Goal: Transaction & Acquisition: Purchase product/service

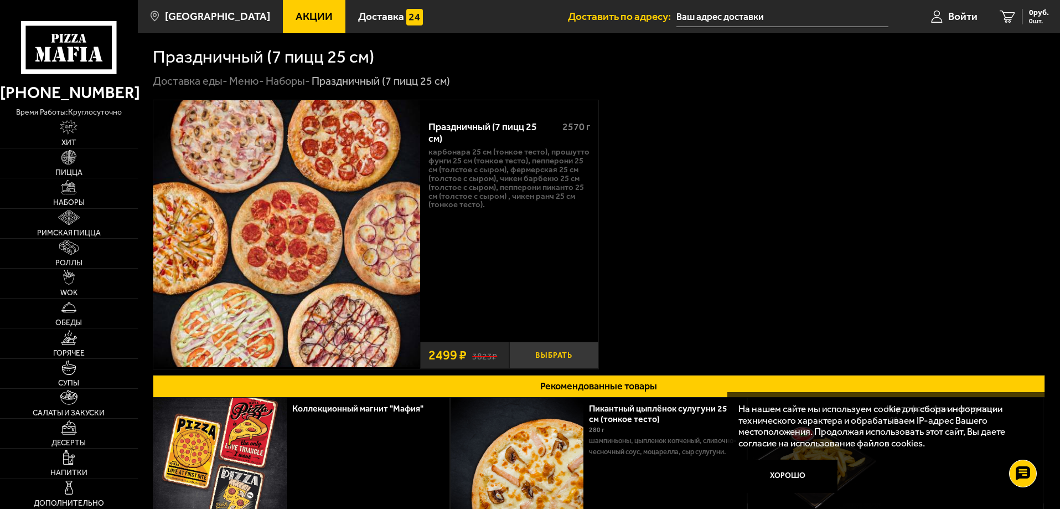
click at [553, 350] on button "Выбрать" at bounding box center [553, 354] width 89 height 27
click at [700, 14] on input "text" at bounding box center [769, 17] width 212 height 20
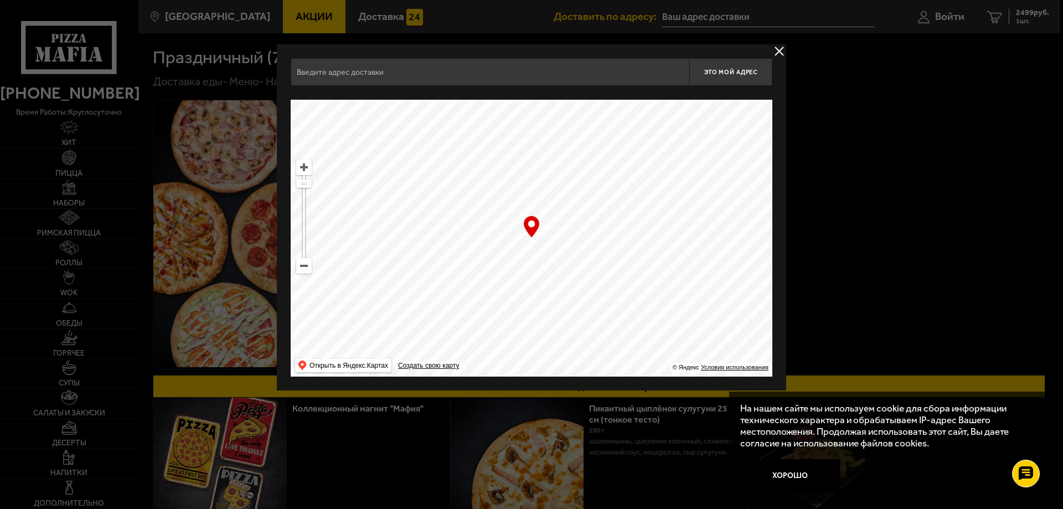
click at [426, 69] on input "text" at bounding box center [490, 72] width 398 height 28
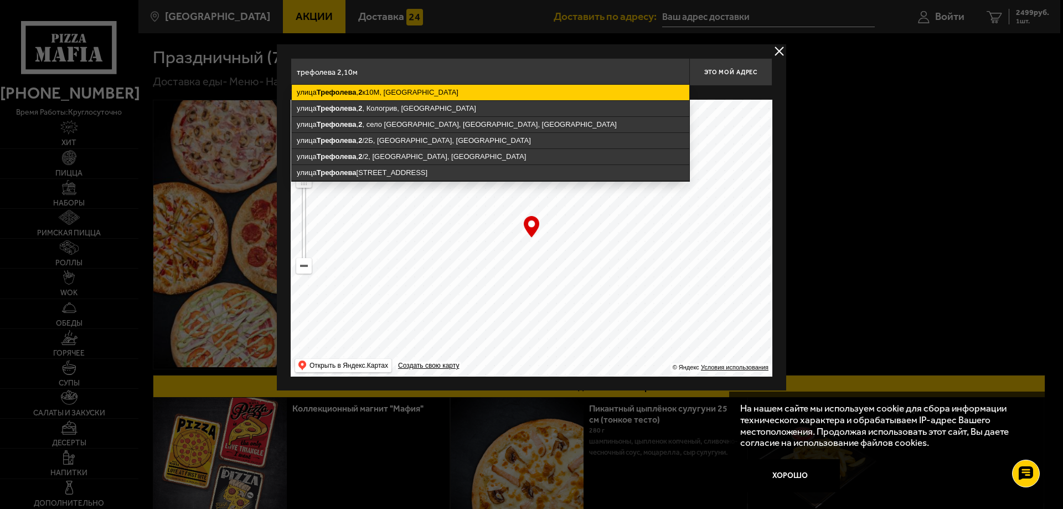
click at [431, 90] on ymaps "[STREET_ADDRESS]" at bounding box center [490, 92] width 397 height 15
type input "[STREET_ADDRESS]"
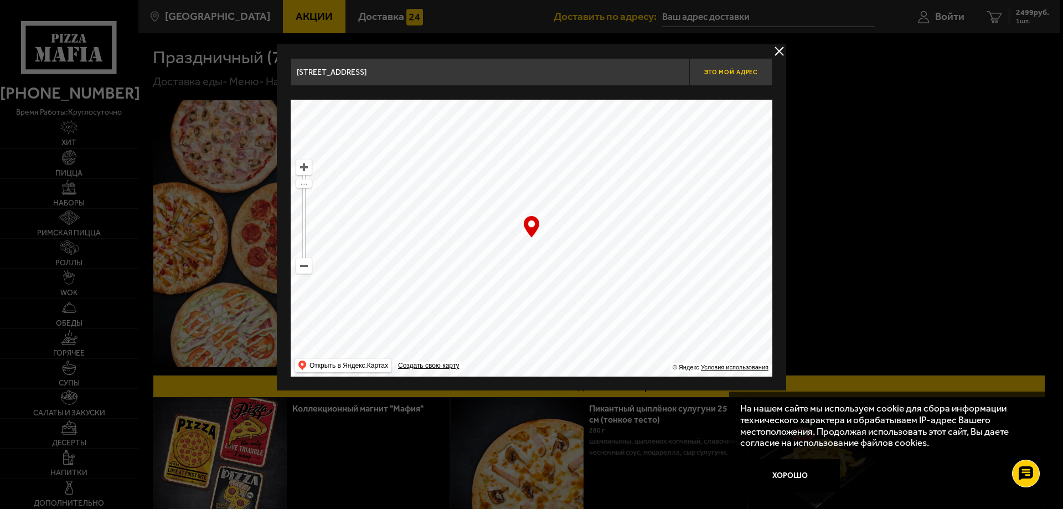
click at [736, 70] on span "Это мой адрес" at bounding box center [730, 72] width 53 height 7
type input "[STREET_ADDRESS]"
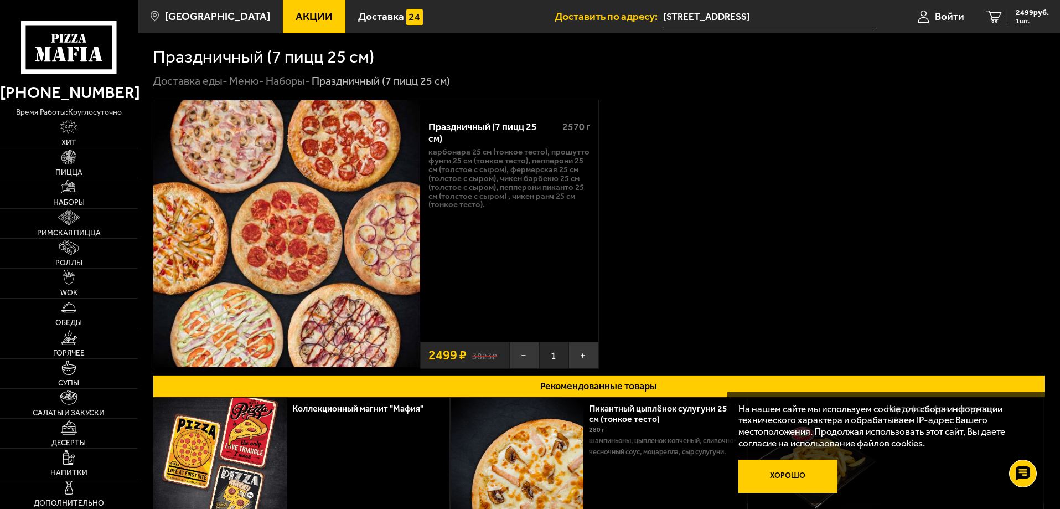
click at [788, 475] on button "Хорошо" at bounding box center [788, 475] width 100 height 33
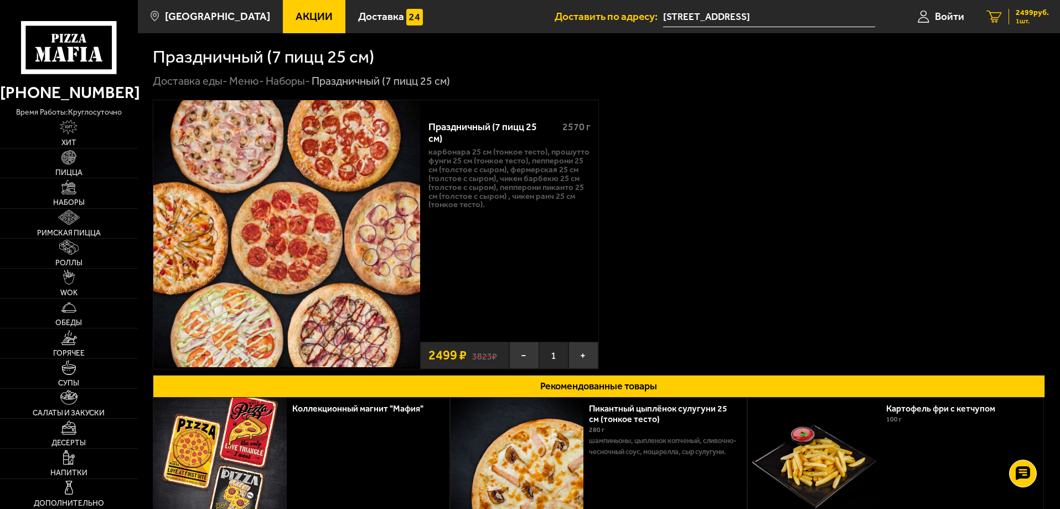
click at [1025, 13] on span "2499 руб." at bounding box center [1032, 13] width 33 height 8
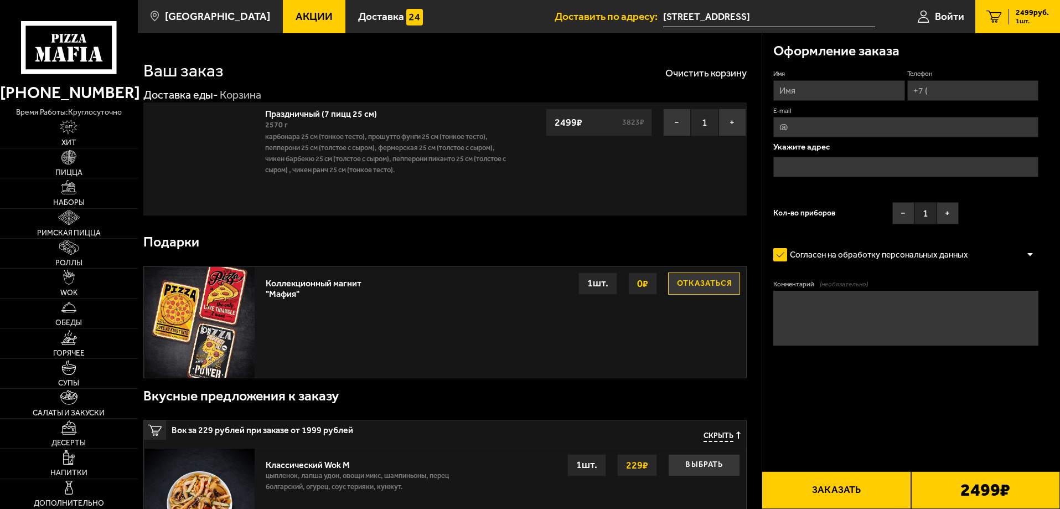
type input "[STREET_ADDRESS]"
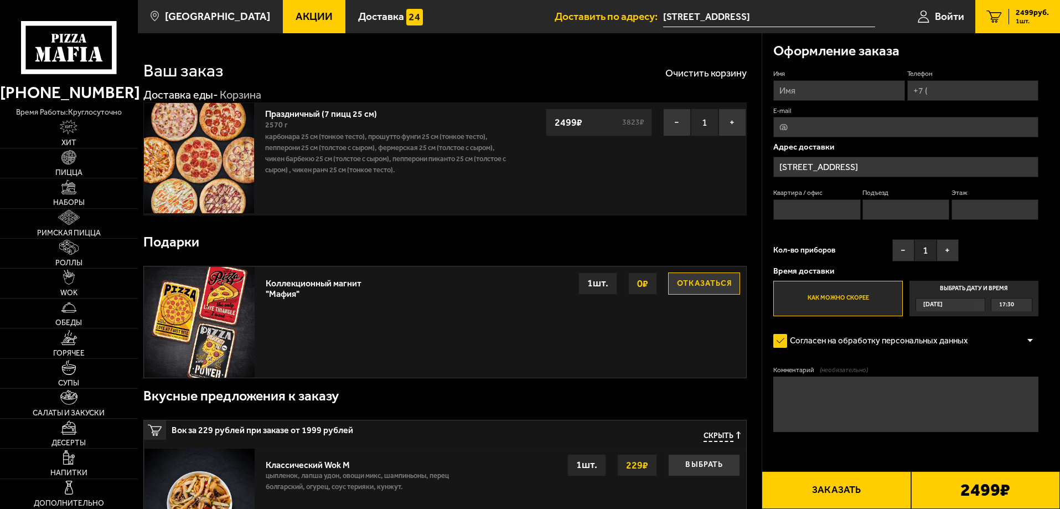
click at [801, 85] on input "Имя" at bounding box center [838, 90] width 131 height 20
click at [795, 91] on input "Имя" at bounding box center [838, 90] width 131 height 20
type input "[PERSON_NAME]"
click at [934, 86] on input "Телефон" at bounding box center [972, 90] width 131 height 20
type input "[PHONE_NUMBER]"
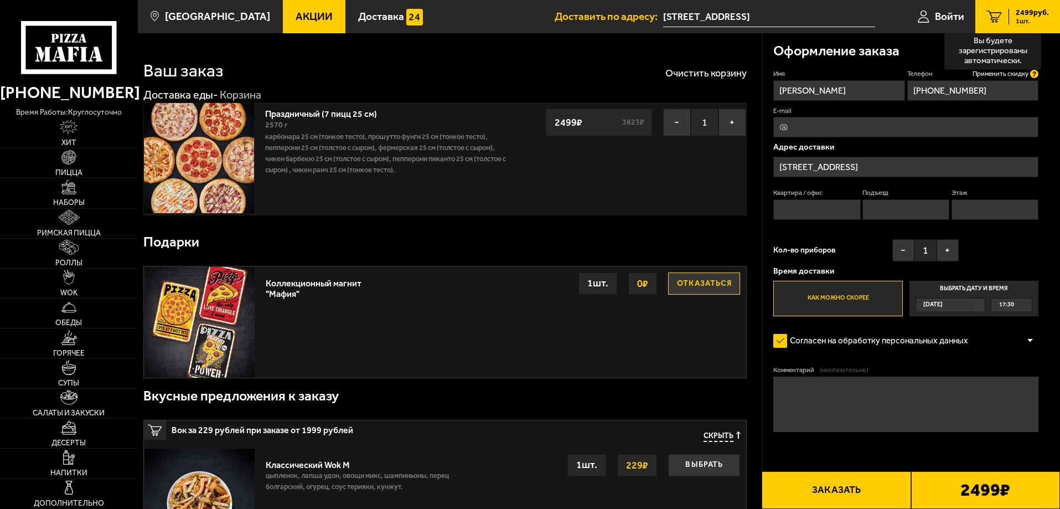
click at [1034, 73] on icon at bounding box center [1034, 74] width 8 height 8
click at [1034, 80] on input "[PHONE_NUMBER]" at bounding box center [972, 90] width 131 height 20
click at [1011, 74] on span "Применить скидку" at bounding box center [1000, 73] width 56 height 9
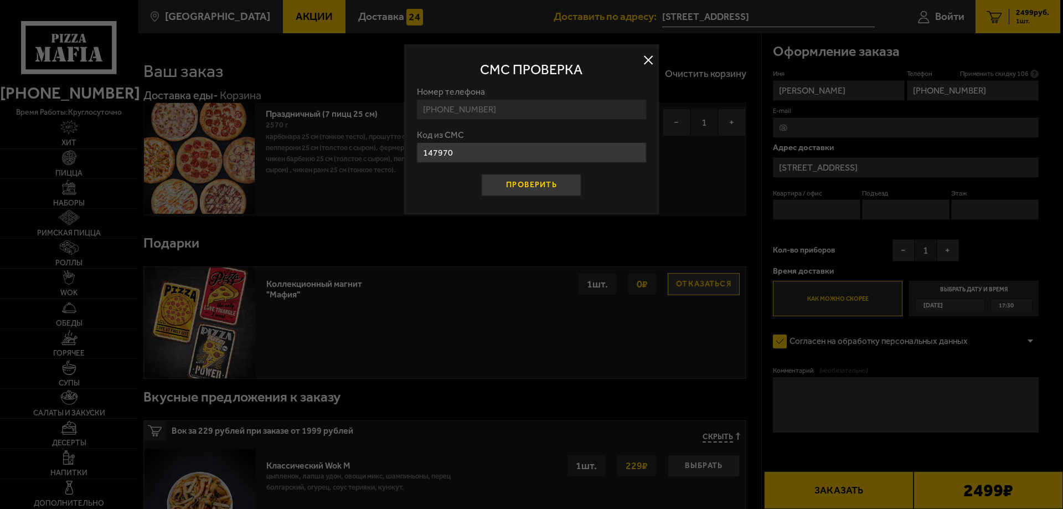
type input "147970"
click at [530, 185] on button "Проверить" at bounding box center [532, 185] width 100 height 22
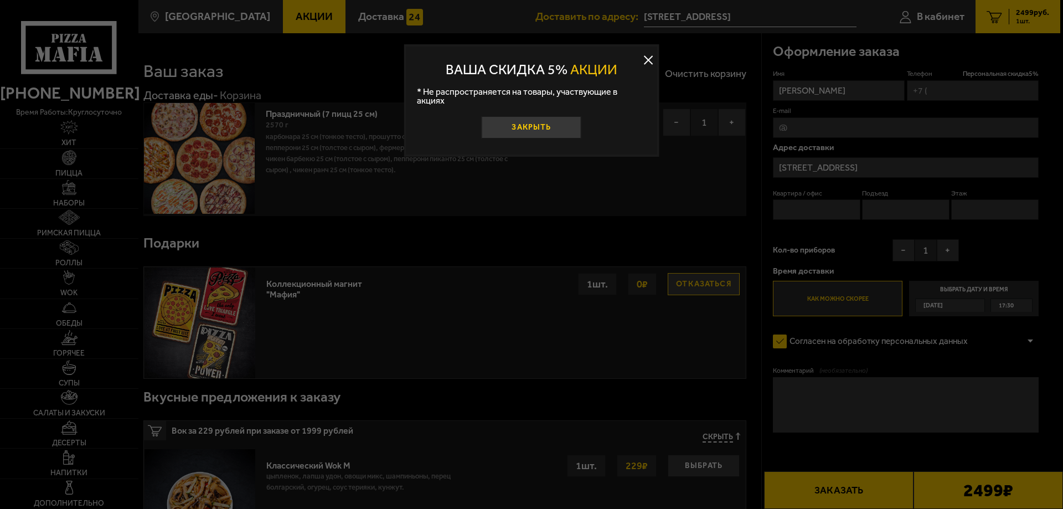
click at [548, 118] on button "Закрыть" at bounding box center [532, 127] width 100 height 22
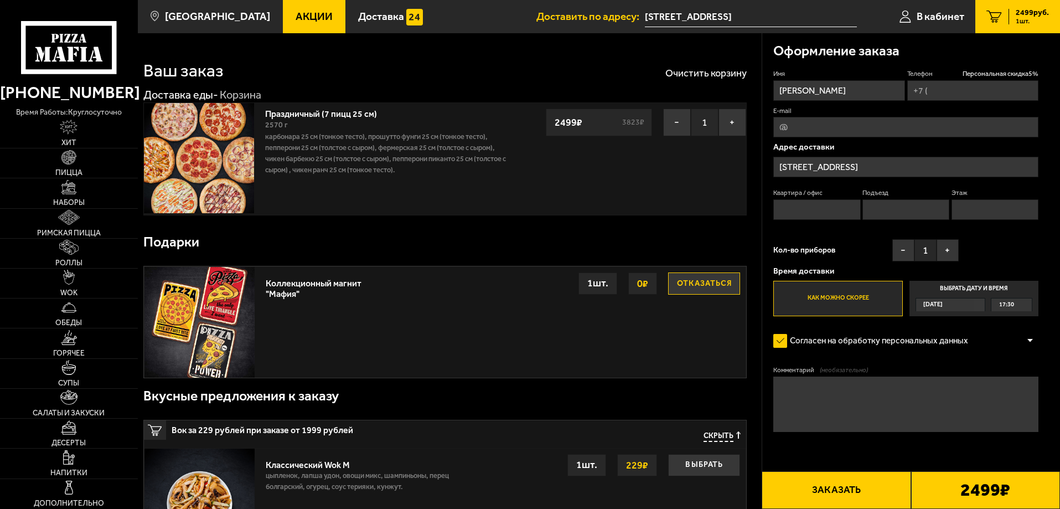
click at [804, 127] on input "E-mail" at bounding box center [905, 127] width 265 height 20
type input "[EMAIL_ADDRESS][DOMAIN_NAME]"
click at [934, 88] on input "Телефон Персональная скидка 5 %" at bounding box center [972, 90] width 131 height 20
type input "[PHONE_NUMBER]"
click at [983, 206] on input "Этаж" at bounding box center [994, 209] width 87 height 20
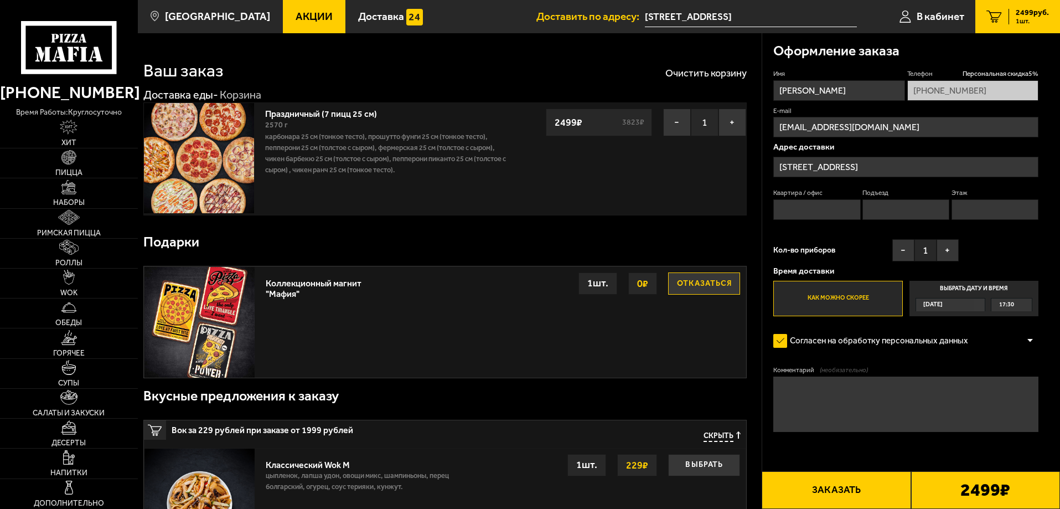
click at [981, 208] on input "Этаж" at bounding box center [994, 209] width 87 height 20
click at [900, 165] on input "[STREET_ADDRESS]" at bounding box center [905, 167] width 265 height 20
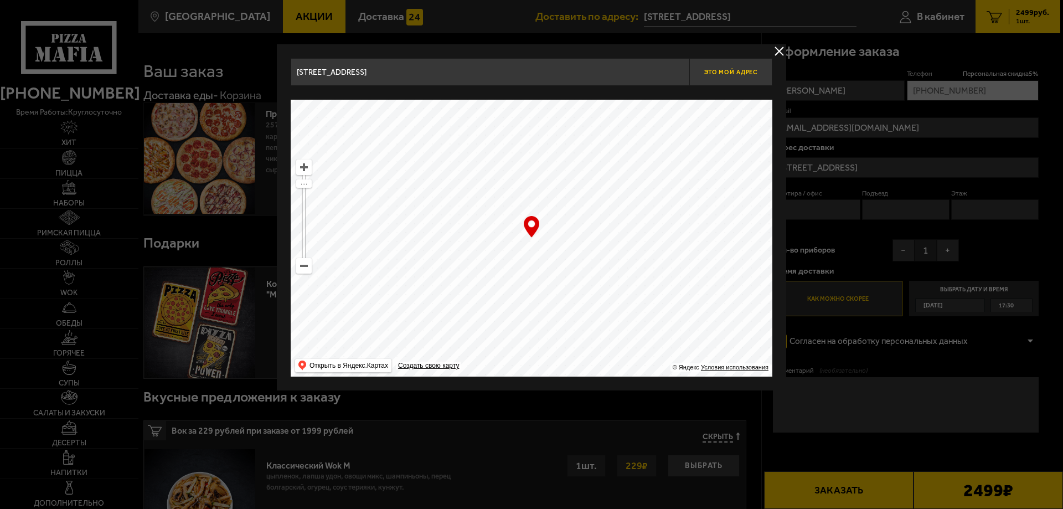
click at [736, 67] on button "Это мой адрес" at bounding box center [730, 72] width 83 height 28
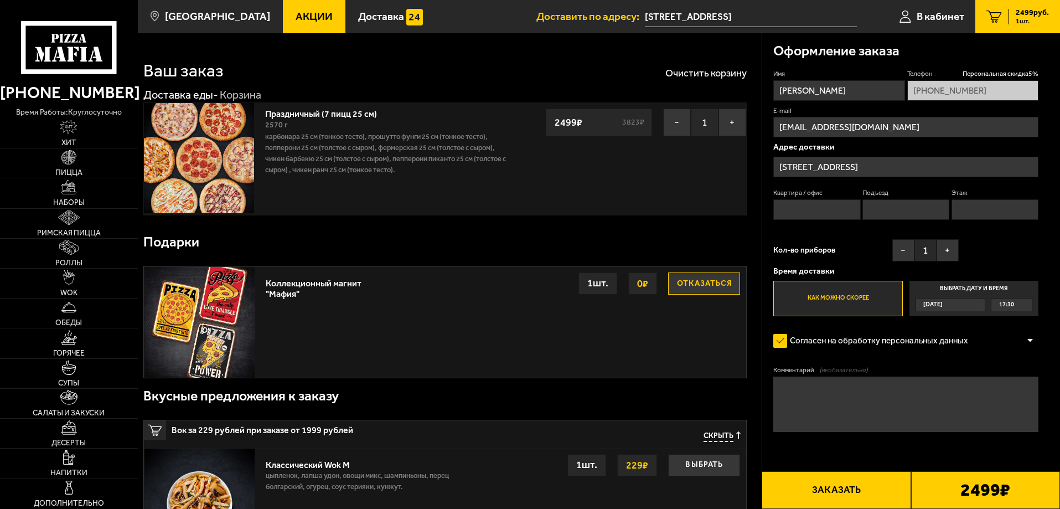
click at [975, 286] on label "Выбрать дату и время [DATE] 17:30" at bounding box center [973, 298] width 129 height 35
click at [0, 0] on input "Выбрать дату и время [DATE] 17:30" at bounding box center [0, 0] width 0 height 0
click at [974, 303] on div "[DATE]" at bounding box center [945, 304] width 58 height 13
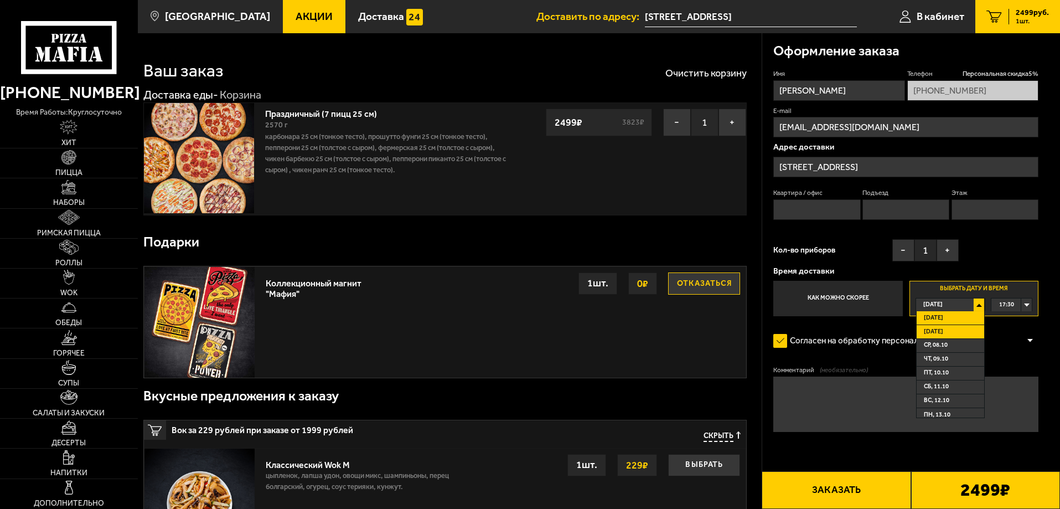
click at [952, 329] on li "[DATE]" at bounding box center [951, 332] width 68 height 14
click at [1026, 304] on div "00:00" at bounding box center [1011, 304] width 40 height 13
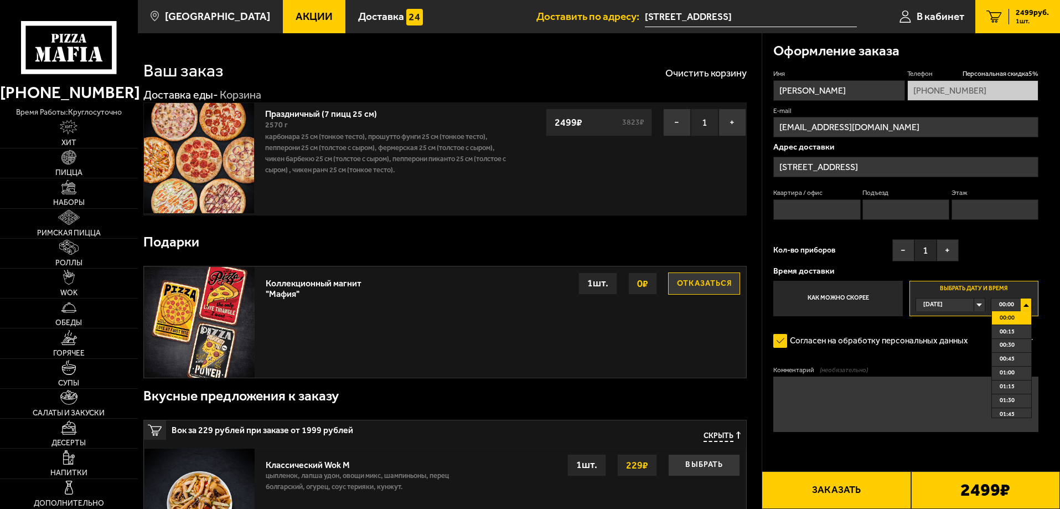
click at [974, 306] on div "[DATE]" at bounding box center [945, 304] width 58 height 13
click at [951, 331] on li "[DATE]" at bounding box center [951, 332] width 68 height 14
click at [1012, 335] on span "13:15" at bounding box center [1007, 329] width 15 height 13
click at [842, 297] on label "Как можно скорее" at bounding box center [837, 298] width 129 height 35
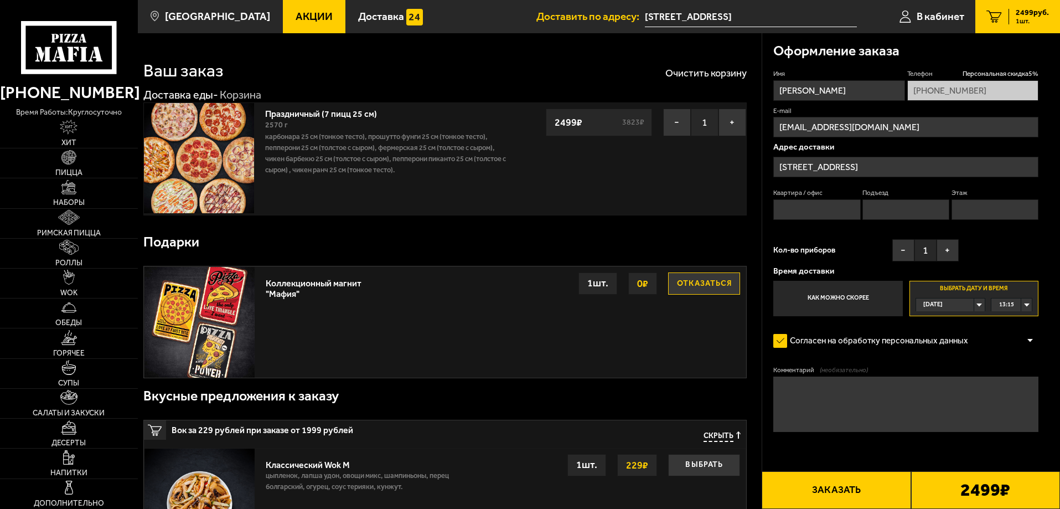
click at [0, 0] on input "Как можно скорее" at bounding box center [0, 0] width 0 height 0
click at [841, 297] on label "Как можно скорее" at bounding box center [837, 298] width 129 height 35
click at [0, 0] on input "Как можно скорее" at bounding box center [0, 0] width 0 height 0
click at [954, 283] on label "Выбрать дату и время [DATE] 13:15" at bounding box center [973, 298] width 129 height 35
click at [0, 0] on input "Выбрать дату и время [DATE] 13:15" at bounding box center [0, 0] width 0 height 0
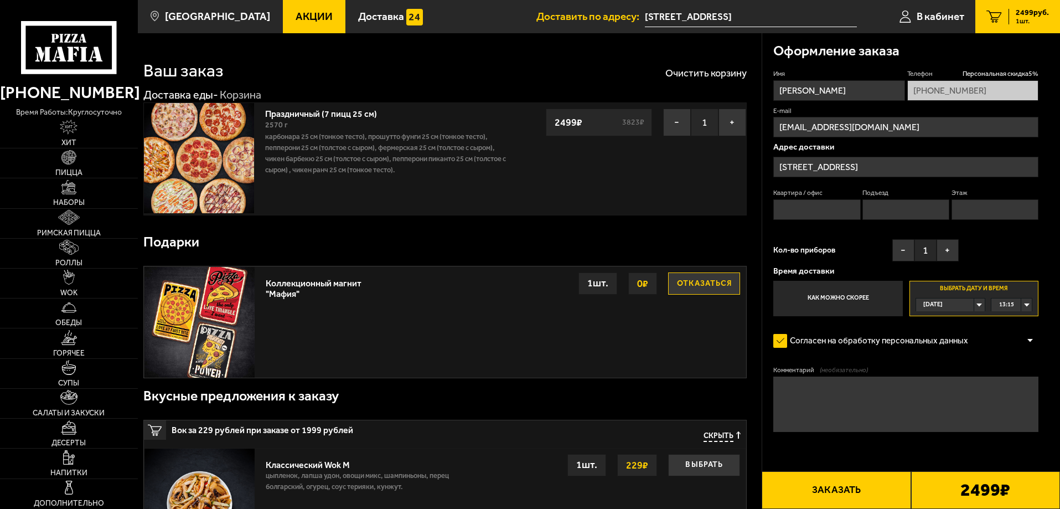
click at [974, 304] on div "[DATE]" at bounding box center [945, 304] width 58 height 13
click at [960, 333] on li "[DATE]" at bounding box center [951, 332] width 68 height 14
click at [974, 301] on div "[DATE]" at bounding box center [945, 304] width 58 height 13
click at [941, 329] on span "[DATE]" at bounding box center [933, 331] width 19 height 13
click at [1029, 303] on div "00:00" at bounding box center [1011, 304] width 40 height 13
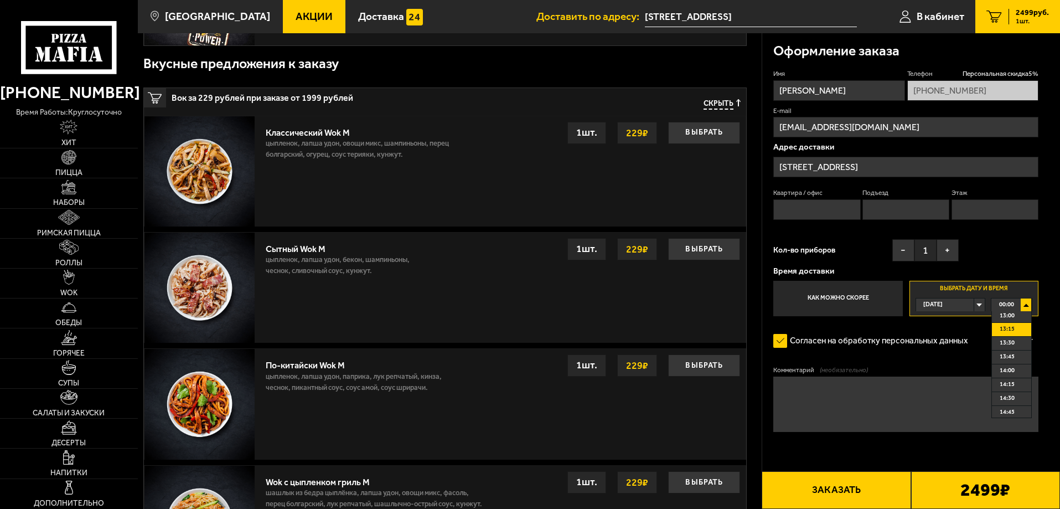
click at [1016, 330] on li "13:15" at bounding box center [1011, 330] width 39 height 14
click at [832, 488] on button "Заказать" at bounding box center [836, 490] width 149 height 38
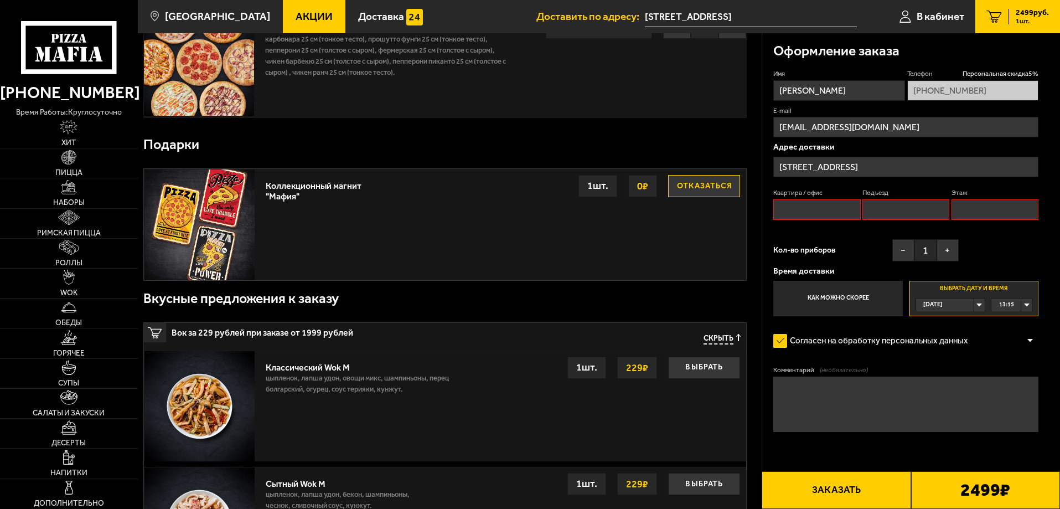
scroll to position [94, 0]
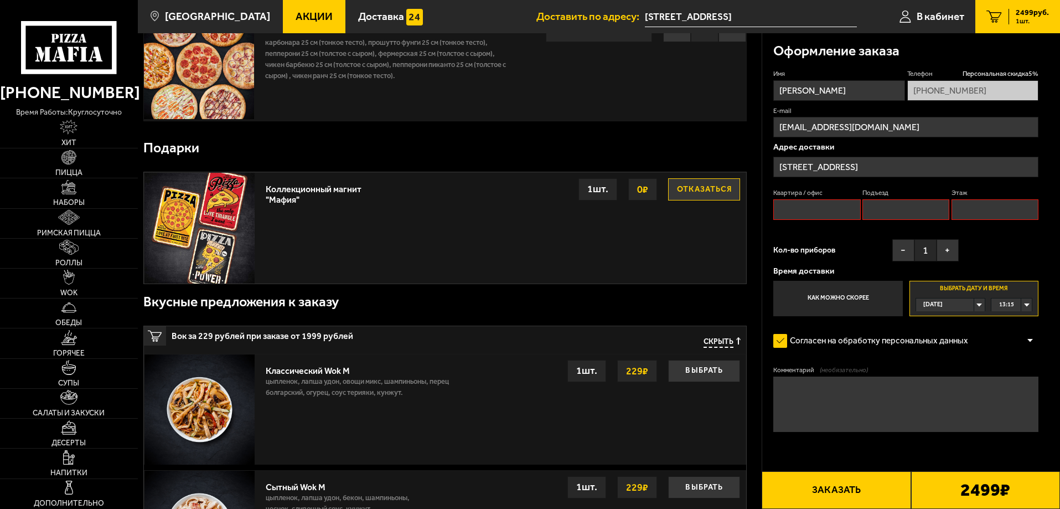
click at [835, 206] on input "Квартира / офис" at bounding box center [816, 209] width 87 height 20
type input "3"
click at [909, 216] on input "Подъезд" at bounding box center [905, 209] width 87 height 20
type input "2"
click at [982, 210] on input "Этаж" at bounding box center [994, 209] width 87 height 20
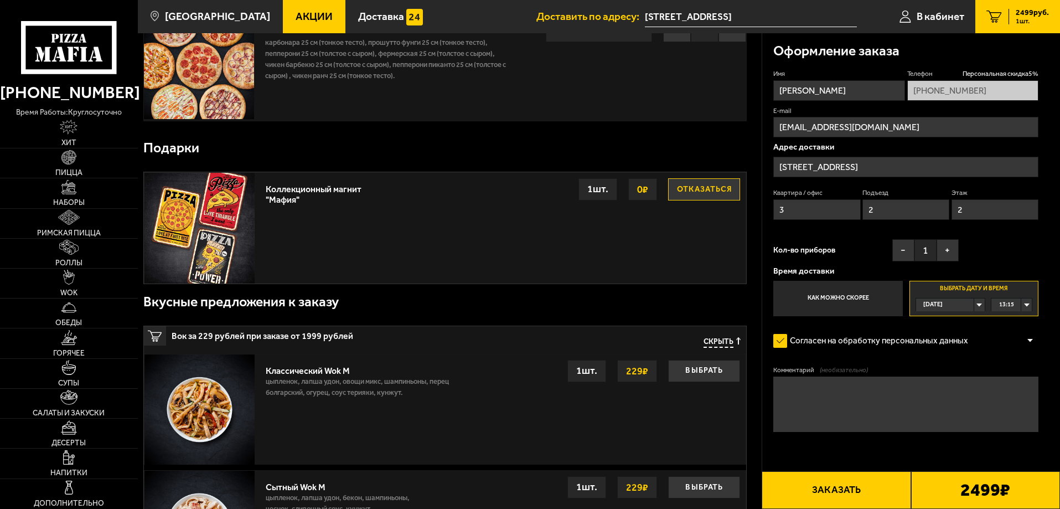
type input "2"
click at [830, 485] on button "Заказать" at bounding box center [836, 490] width 149 height 38
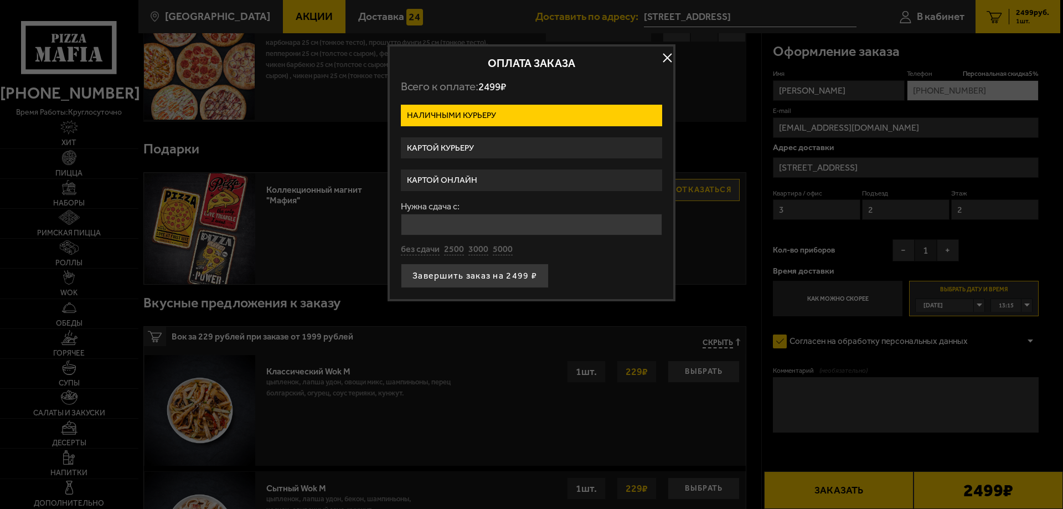
click at [498, 147] on label "Картой курьеру" at bounding box center [531, 148] width 261 height 22
click at [0, 0] on input "Картой курьеру" at bounding box center [0, 0] width 0 height 0
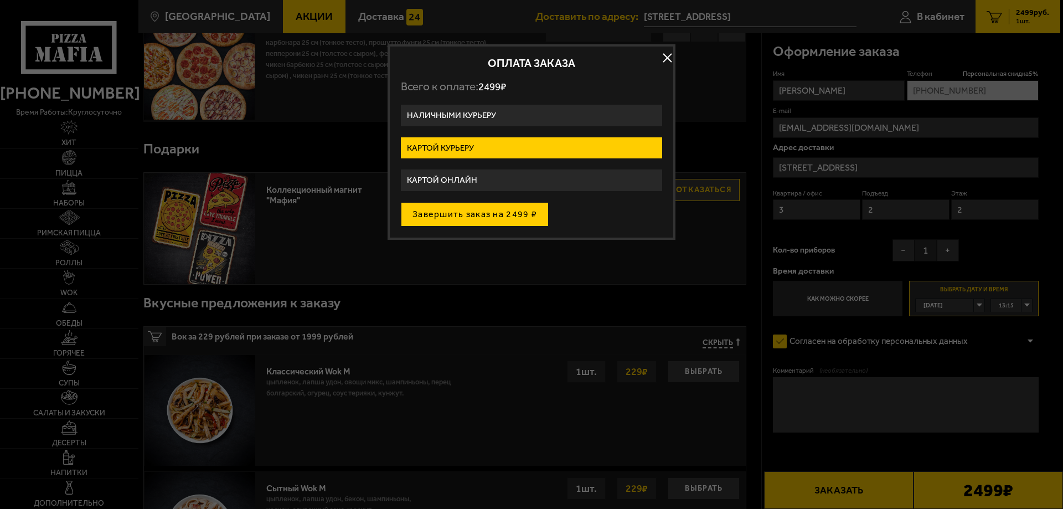
click at [502, 210] on button "Завершить заказ на 2499 ₽" at bounding box center [475, 214] width 148 height 24
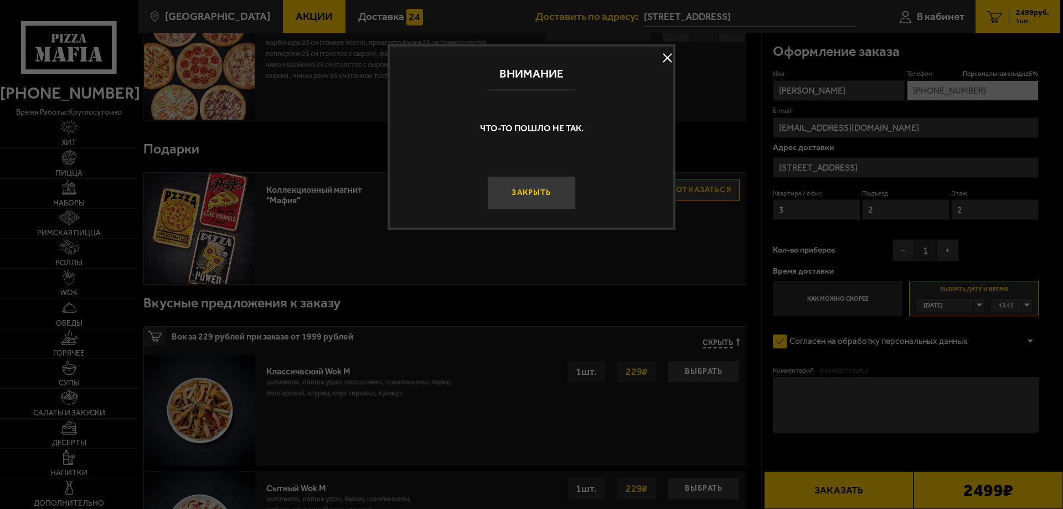
click at [546, 190] on button "Закрыть" at bounding box center [531, 192] width 89 height 33
